Goal: Navigation & Orientation: Go to known website

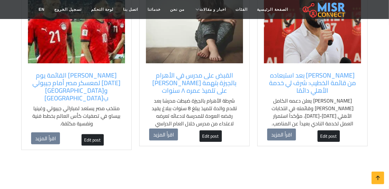
scroll to position [548, 0]
